Goal: Register for event/course

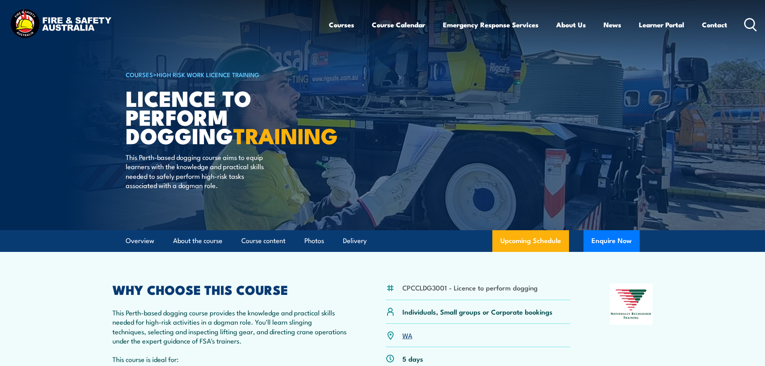
scroll to position [120, 0]
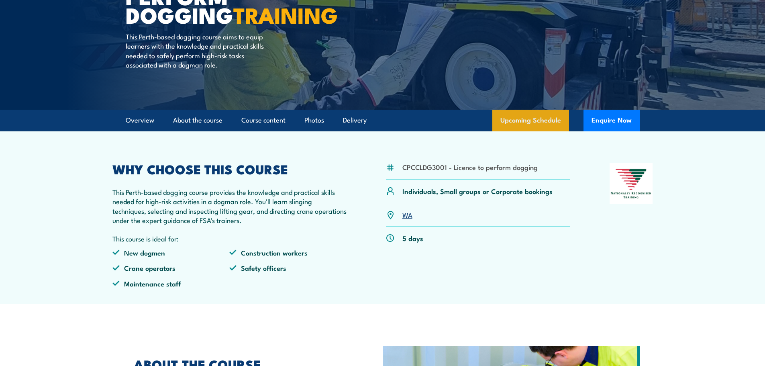
click at [532, 122] on link "Upcoming Schedule" at bounding box center [530, 121] width 77 height 22
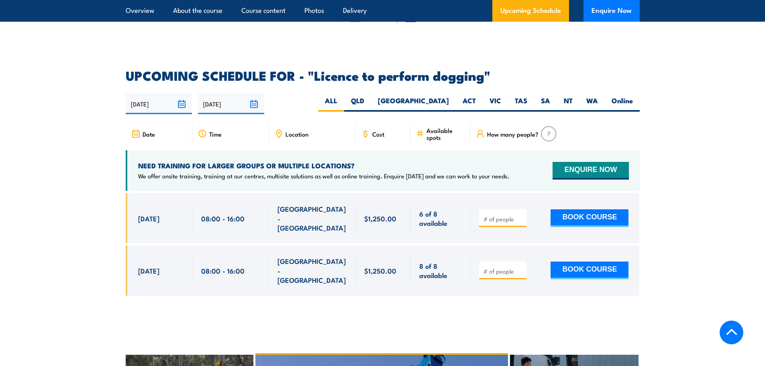
scroll to position [1142, 0]
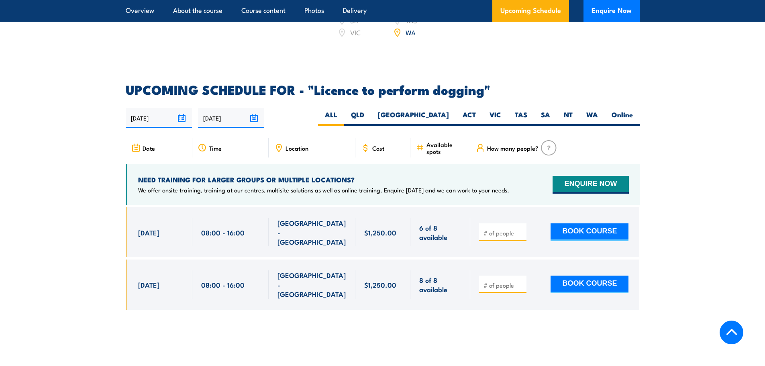
click at [280, 145] on icon at bounding box center [278, 147] width 9 height 9
click at [301, 146] on span "Location" at bounding box center [296, 148] width 23 height 7
click at [371, 112] on label "QLD" at bounding box center [357, 118] width 27 height 16
click at [369, 112] on input "QLD" at bounding box center [366, 112] width 5 height 5
radio input "true"
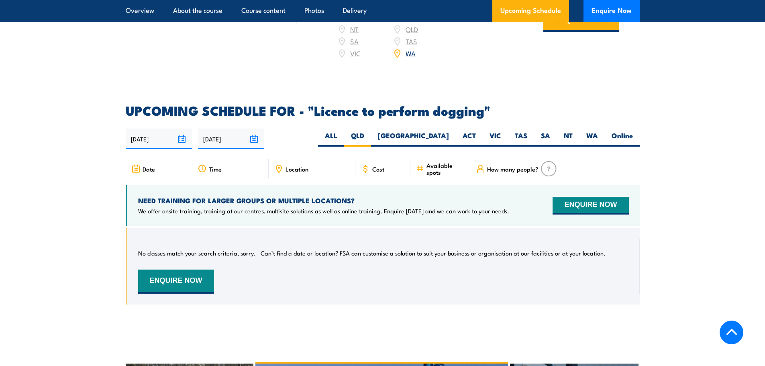
scroll to position [1102, 0]
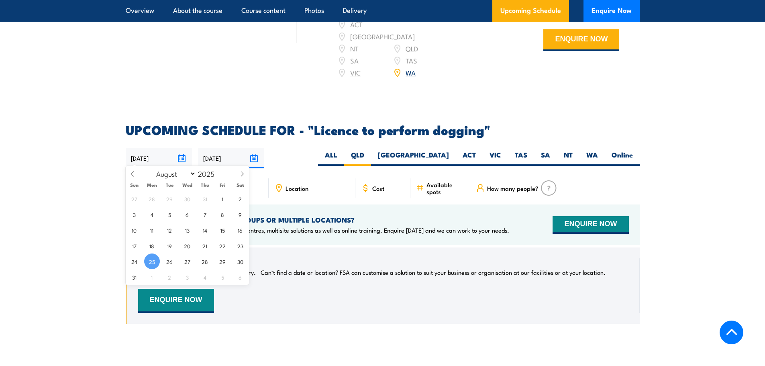
click at [183, 153] on input "[DATE]" at bounding box center [159, 158] width 66 height 20
click at [152, 257] on span "25" at bounding box center [152, 261] width 16 height 16
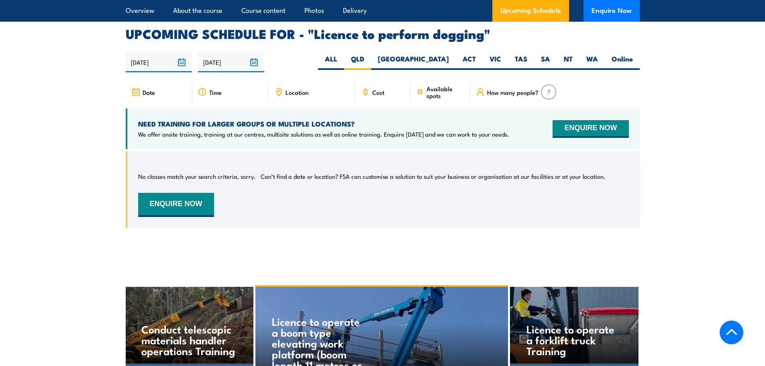
scroll to position [1142, 0]
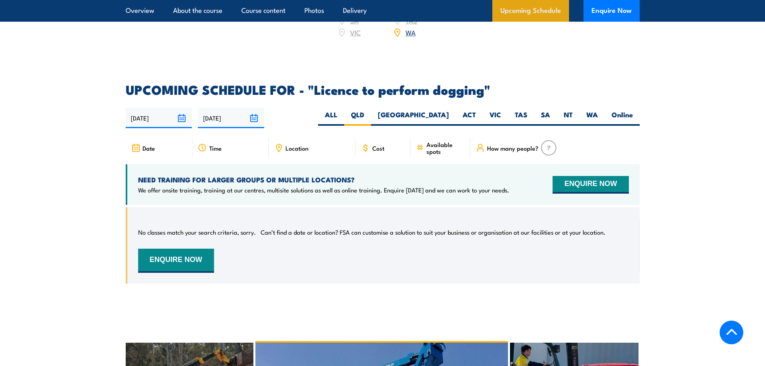
click at [529, 8] on link "Upcoming Schedule" at bounding box center [530, 11] width 77 height 22
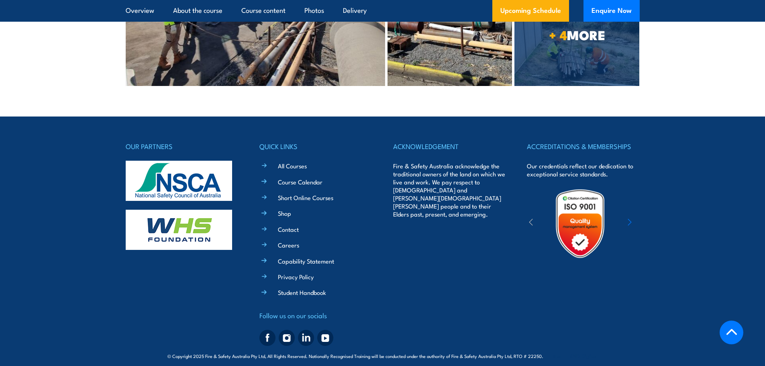
scroll to position [1931, 0]
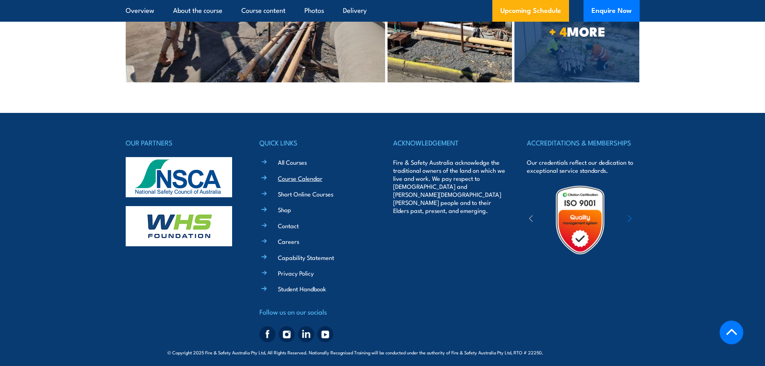
click at [292, 174] on link "Course Calendar" at bounding box center [300, 178] width 45 height 8
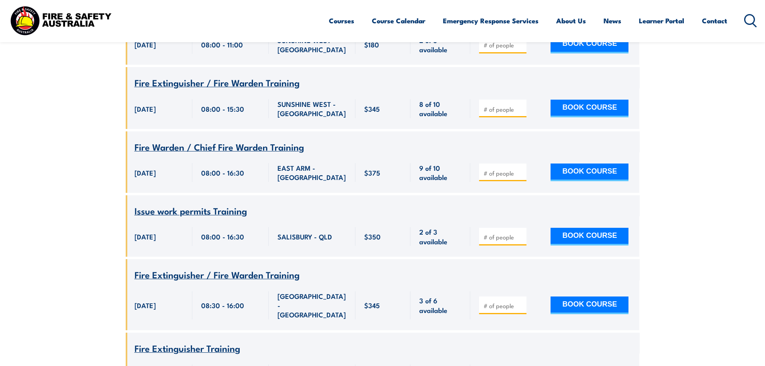
scroll to position [482, 0]
